Goal: Task Accomplishment & Management: Manage account settings

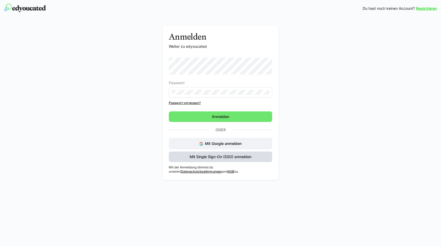
click at [213, 156] on span "Mit Single Sign-On (SSO) anmelden" at bounding box center [220, 156] width 63 height 5
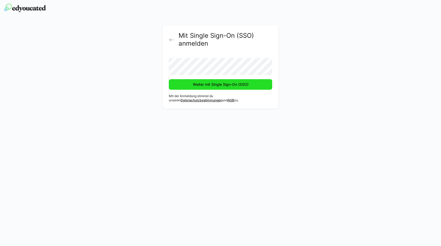
click at [222, 85] on span "Weiter mit Single Sign-On (SSO)" at bounding box center [220, 84] width 57 height 5
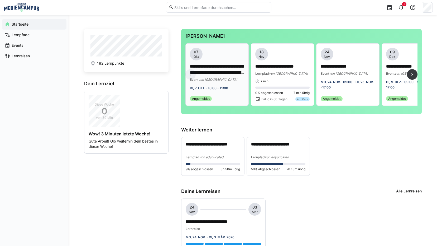
click at [217, 80] on span "von [GEOGRAPHIC_DATA]" at bounding box center [217, 80] width 39 height 4
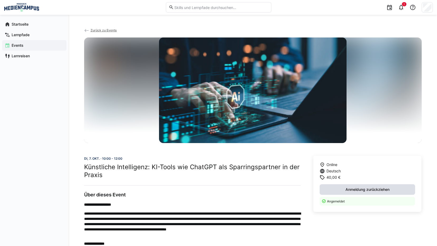
click at [355, 192] on span "Anmeldung zurückziehen" at bounding box center [368, 189] width 96 height 11
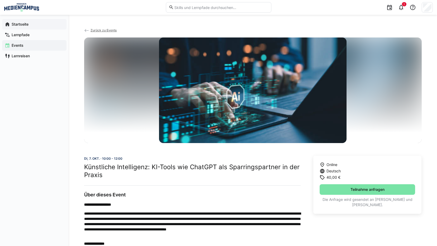
click at [36, 27] on div "Startseite" at bounding box center [34, 24] width 64 height 11
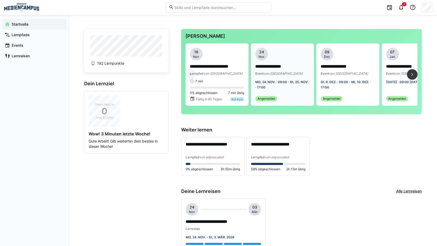
click at [285, 76] on div "Event von [GEOGRAPHIC_DATA]" at bounding box center [282, 73] width 54 height 5
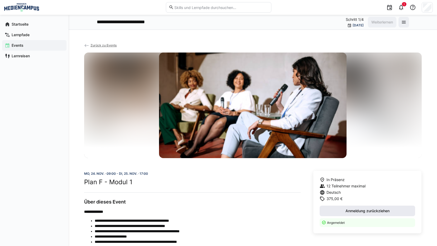
click at [385, 213] on span "Anmeldung zurückziehen" at bounding box center [368, 210] width 96 height 11
click at [0, 0] on app-navigation-label "Startseite" at bounding box center [0, 0] width 0 height 0
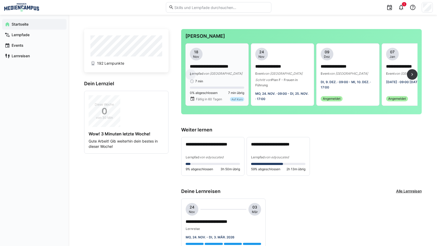
click at [233, 64] on p "**********" at bounding box center [217, 67] width 54 height 6
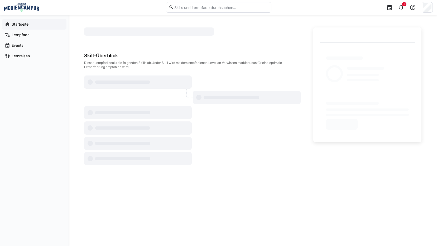
click at [0, 0] on app-navigation-label "Startseite" at bounding box center [0, 0] width 0 height 0
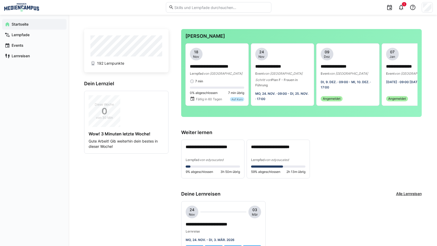
click at [340, 163] on div "**********" at bounding box center [301, 158] width 240 height 39
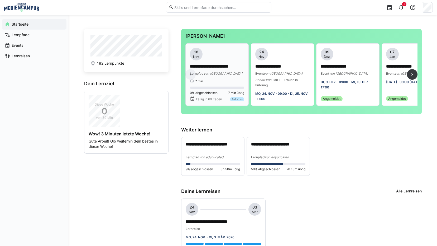
click at [216, 74] on span "von [GEOGRAPHIC_DATA]" at bounding box center [223, 73] width 39 height 4
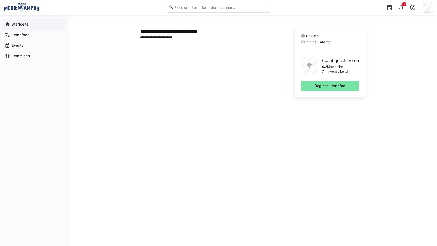
click at [30, 24] on span "Startseite" at bounding box center [37, 24] width 53 height 5
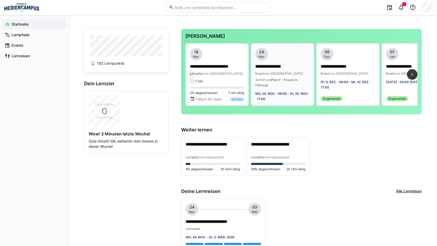
click at [289, 94] on div "**********" at bounding box center [282, 75] width 54 height 54
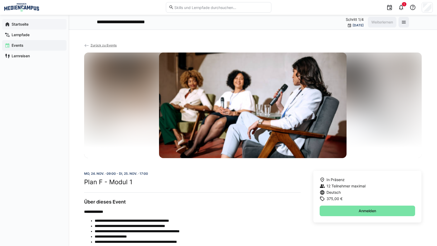
click at [36, 24] on span "Startseite" at bounding box center [37, 24] width 53 height 5
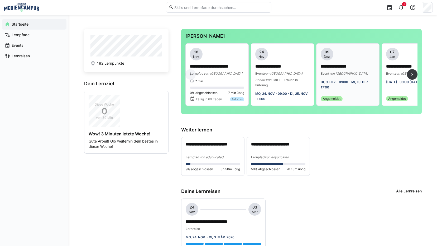
click at [360, 100] on div "**********" at bounding box center [348, 75] width 54 height 54
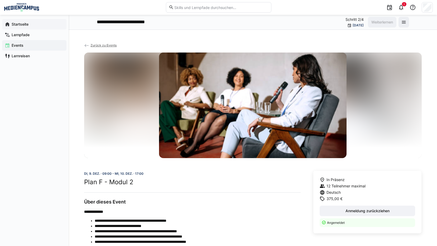
click at [36, 27] on div "Startseite" at bounding box center [34, 24] width 64 height 11
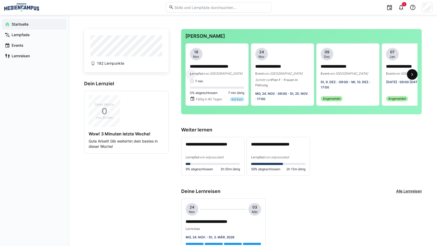
click at [408, 77] on span at bounding box center [412, 74] width 11 height 11
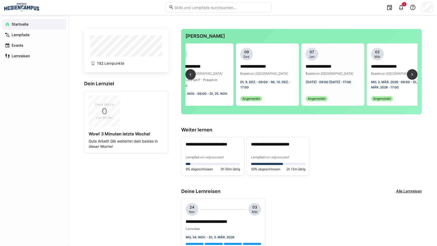
scroll to position [0, 93]
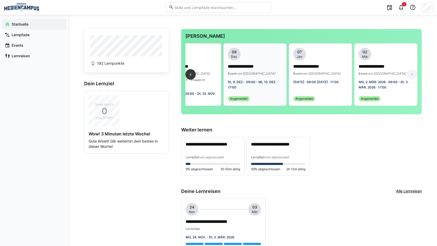
click at [254, 70] on div "**********" at bounding box center [255, 70] width 54 height 12
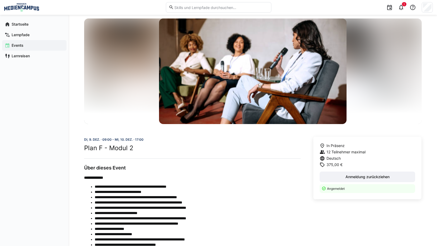
scroll to position [129, 0]
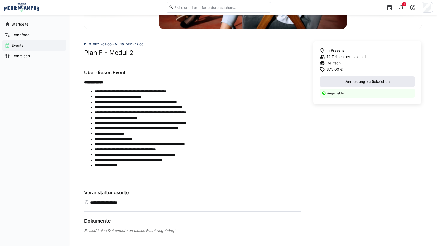
click at [357, 84] on span "Anmeldung zurückziehen" at bounding box center [368, 81] width 46 height 5
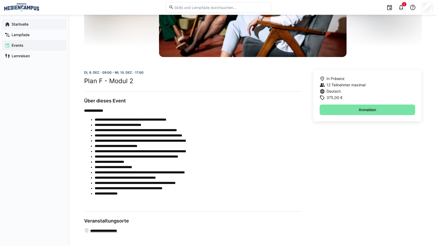
click at [31, 24] on span "Startseite" at bounding box center [37, 24] width 53 height 5
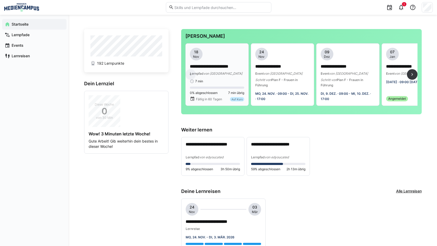
click at [228, 68] on p "**********" at bounding box center [217, 67] width 54 height 6
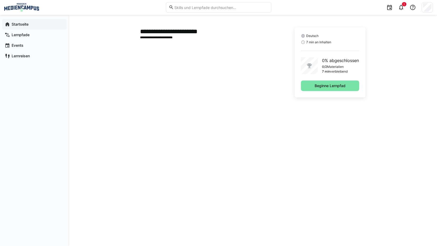
click at [0, 0] on app-navigation-label "Startseite" at bounding box center [0, 0] width 0 height 0
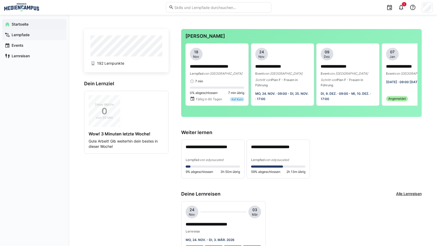
click at [36, 33] on span "Lernpfade" at bounding box center [37, 34] width 53 height 5
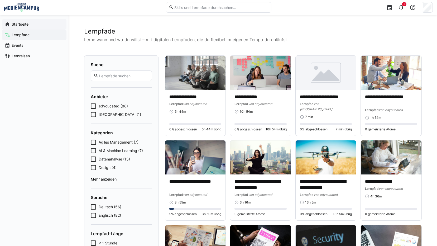
click at [46, 27] on span "Startseite" at bounding box center [37, 24] width 53 height 5
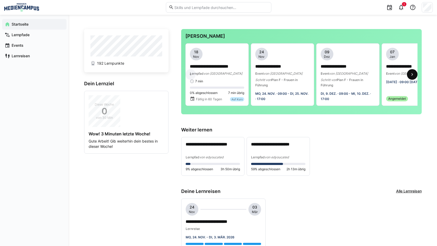
click at [412, 80] on span at bounding box center [412, 74] width 11 height 11
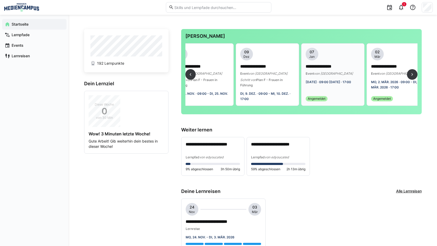
scroll to position [0, 93]
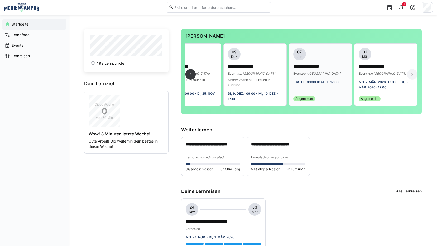
click at [310, 74] on span "von [GEOGRAPHIC_DATA]" at bounding box center [321, 73] width 39 height 4
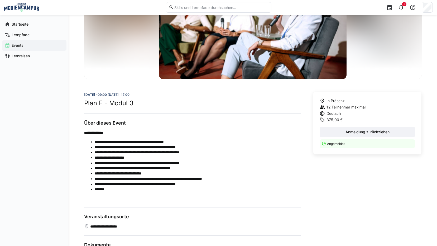
scroll to position [79, 0]
click at [339, 132] on span "Anmeldung zurückziehen" at bounding box center [368, 131] width 96 height 11
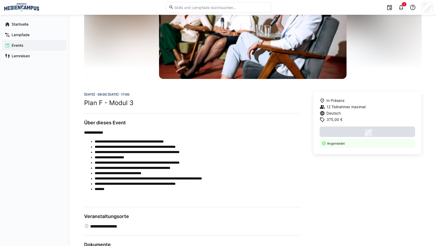
scroll to position [75, 0]
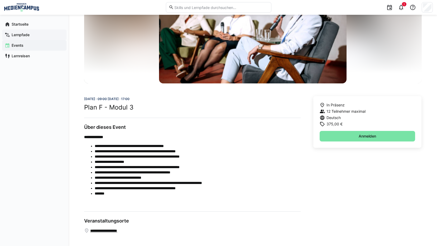
click at [36, 30] on div "Lernpfade" at bounding box center [34, 35] width 64 height 11
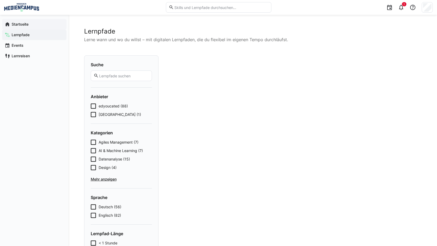
click at [38, 23] on span "Startseite" at bounding box center [37, 24] width 53 height 5
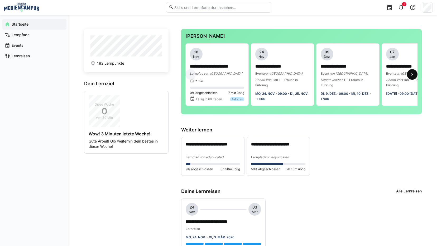
click at [409, 74] on span at bounding box center [412, 74] width 11 height 11
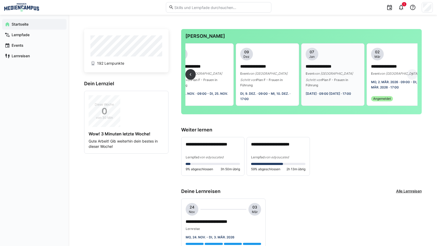
scroll to position [0, 93]
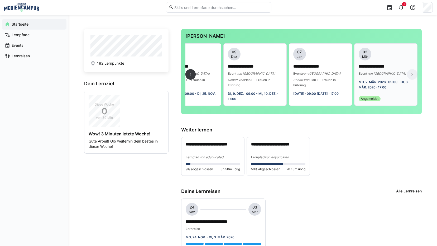
click at [368, 75] on div "Event von [GEOGRAPHIC_DATA]" at bounding box center [386, 73] width 54 height 5
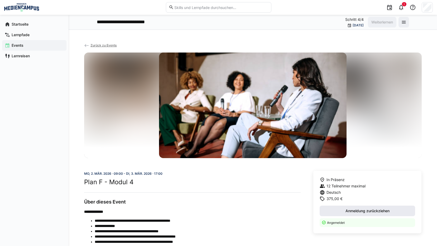
click at [347, 205] on span "Anmeldung zurückziehen" at bounding box center [368, 210] width 96 height 11
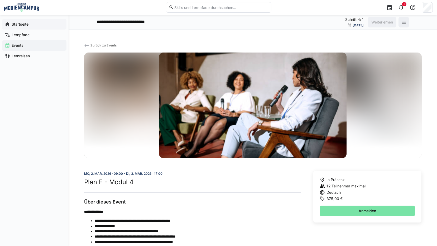
click at [0, 0] on app-navigation-label "Startseite" at bounding box center [0, 0] width 0 height 0
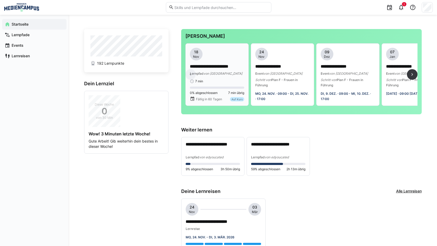
click at [231, 83] on div "7 min" at bounding box center [217, 81] width 54 height 4
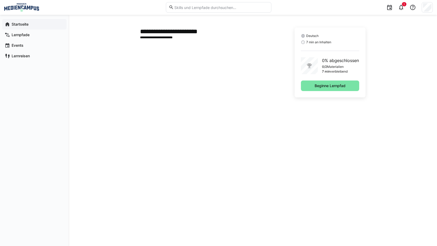
click at [18, 27] on div "Startseite" at bounding box center [34, 24] width 64 height 11
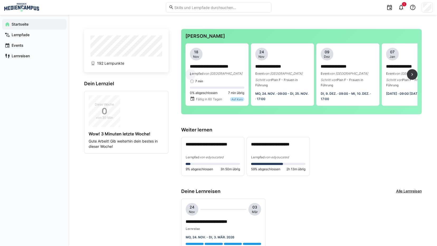
drag, startPoint x: 284, startPoint y: 114, endPoint x: 313, endPoint y: 115, distance: 28.8
click at [313, 110] on div "**********" at bounding box center [301, 76] width 232 height 67
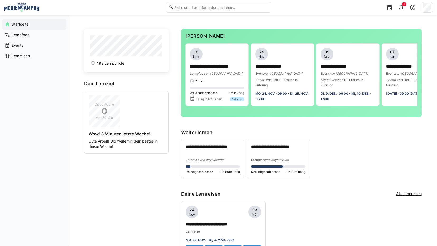
scroll to position [0, 21]
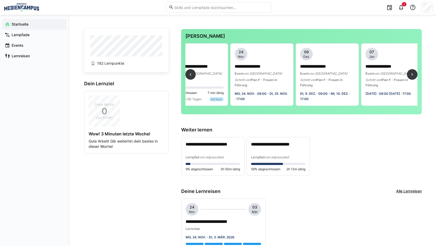
scroll to position [0, 93]
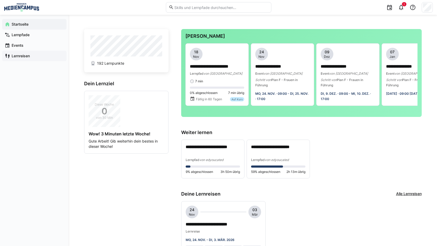
click at [22, 51] on div "Lernreisen" at bounding box center [34, 56] width 64 height 11
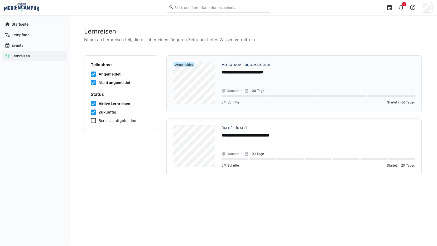
click at [334, 71] on p "**********" at bounding box center [318, 72] width 194 height 6
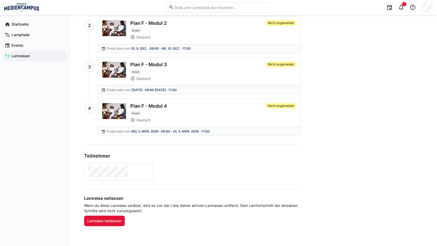
scroll to position [295, 0]
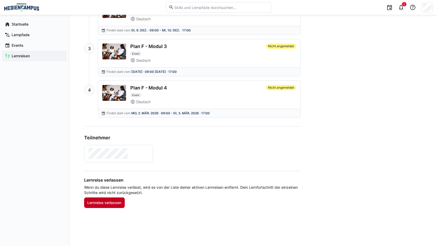
click at [107, 204] on span "Lernreise verlassen" at bounding box center [104, 202] width 36 height 5
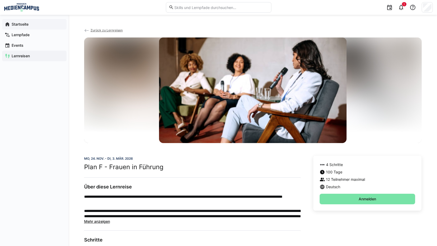
click at [36, 27] on div "Startseite" at bounding box center [34, 24] width 64 height 11
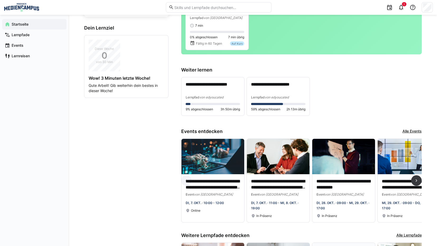
scroll to position [35, 0]
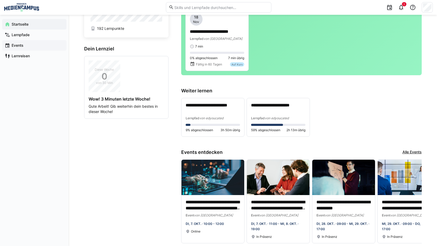
click at [0, 0] on app-navigation-label "Events" at bounding box center [0, 0] width 0 height 0
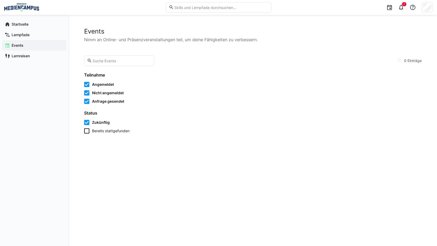
click at [16, 50] on div "Events" at bounding box center [34, 45] width 64 height 11
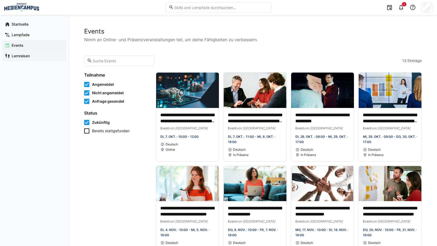
click at [0, 0] on app-navigation-label "Lernreisen" at bounding box center [0, 0] width 0 height 0
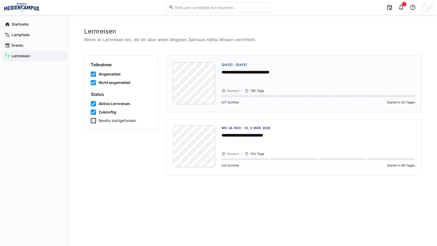
drag, startPoint x: 236, startPoint y: 73, endPoint x: 240, endPoint y: 75, distance: 4.0
click at [236, 73] on p "**********" at bounding box center [318, 72] width 194 height 6
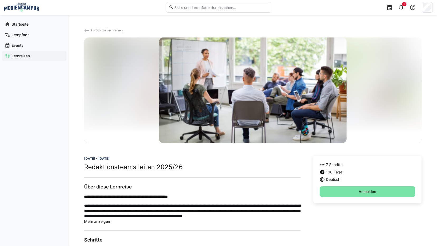
click at [0, 0] on app-navigation-label "Lernreisen" at bounding box center [0, 0] width 0 height 0
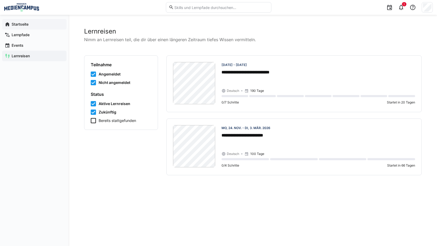
click at [0, 0] on app-navigation-label "Startseite" at bounding box center [0, 0] width 0 height 0
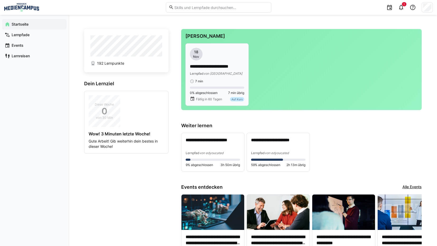
click at [217, 75] on span "von [GEOGRAPHIC_DATA]" at bounding box center [223, 73] width 39 height 4
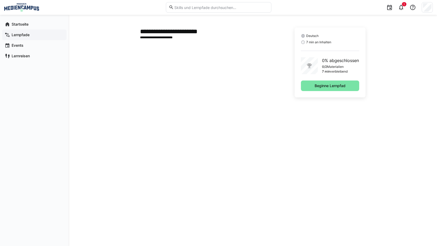
click at [29, 37] on span "Lernpfade" at bounding box center [37, 34] width 53 height 5
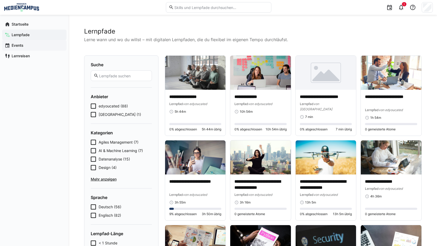
click at [26, 48] on div "Events" at bounding box center [34, 45] width 64 height 11
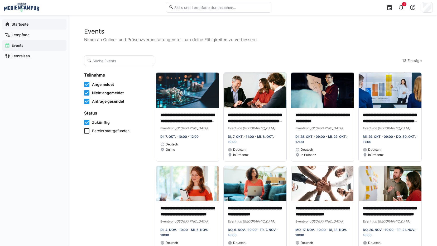
click at [34, 26] on span "Startseite" at bounding box center [37, 24] width 53 height 5
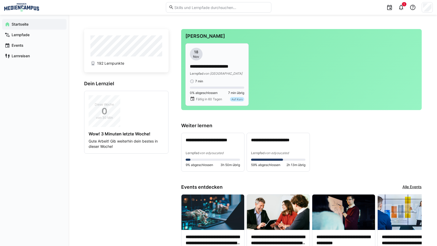
drag, startPoint x: 220, startPoint y: 58, endPoint x: 212, endPoint y: 66, distance: 11.4
click at [212, 66] on p "**********" at bounding box center [217, 67] width 54 height 6
click at [206, 71] on app-root "**********" at bounding box center [218, 193] width 437 height 387
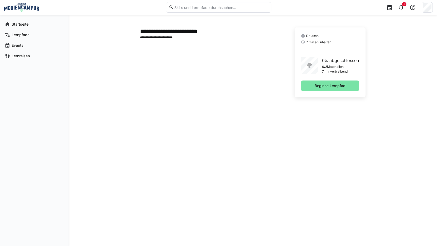
click at [235, 98] on app-learning-path-details-component "**********" at bounding box center [252, 130] width 337 height 206
drag, startPoint x: 346, startPoint y: 139, endPoint x: 337, endPoint y: 115, distance: 25.8
click at [346, 139] on app-learning-path-details-component "**********" at bounding box center [252, 130] width 337 height 206
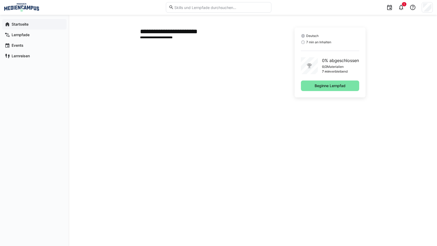
click at [0, 0] on app-navigation-label "Startseite" at bounding box center [0, 0] width 0 height 0
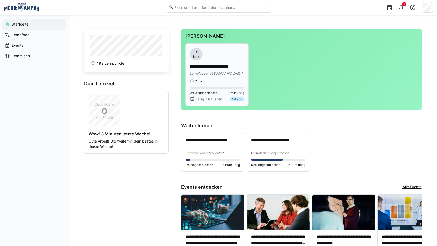
click at [235, 101] on div "Auf Kurs" at bounding box center [237, 99] width 14 height 4
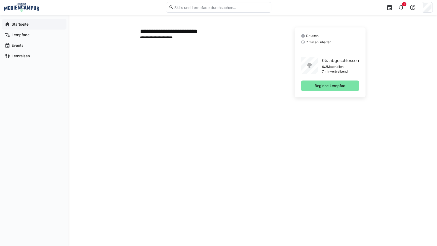
click at [20, 21] on div "Startseite" at bounding box center [34, 24] width 64 height 11
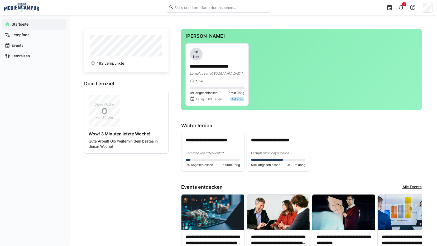
click at [110, 169] on app-home-left "192 Lernpunkte Dein Lernziel Diese Woche 0 von 30 Min Wow! 3 Minuten letzte Woc…" at bounding box center [126, 209] width 84 height 360
drag, startPoint x: 395, startPoint y: 178, endPoint x: 393, endPoint y: 176, distance: 3.2
click at [393, 177] on app-home-right "**********" at bounding box center [301, 209] width 240 height 360
